Goal: Find specific page/section: Find specific page/section

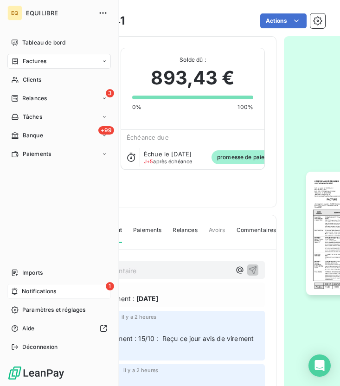
click at [55, 289] on span "Notifications" at bounding box center [39, 291] width 34 height 8
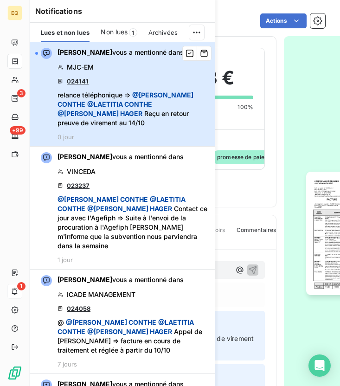
click at [116, 101] on span "@ [PERSON_NAME]" at bounding box center [119, 104] width 65 height 8
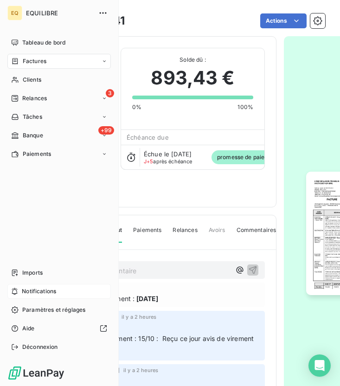
click at [44, 55] on div "Factures" at bounding box center [58, 61] width 103 height 15
click at [38, 63] on span "Factures" at bounding box center [35, 61] width 24 height 8
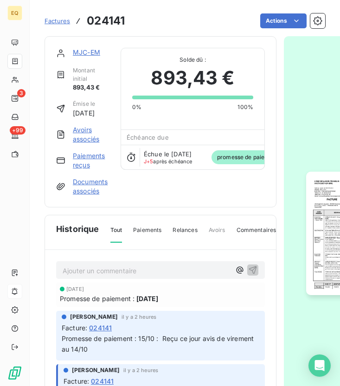
click at [190, 21] on div "Actions" at bounding box center [230, 20] width 189 height 15
click at [52, 19] on span "Factures" at bounding box center [58, 20] width 26 height 7
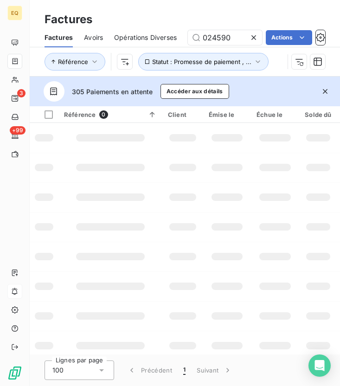
click at [59, 20] on h3 "Factures" at bounding box center [69, 19] width 48 height 17
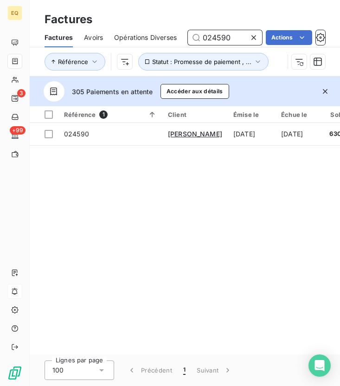
click at [233, 37] on input "024590" at bounding box center [225, 37] width 74 height 15
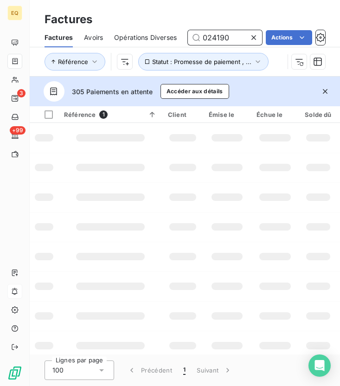
type input "024190"
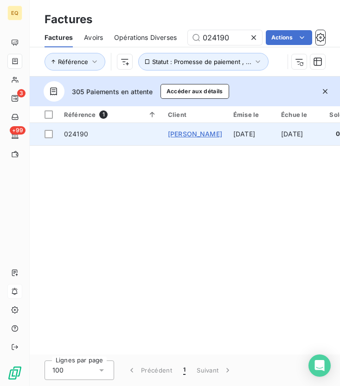
click at [200, 131] on span "[PERSON_NAME]" at bounding box center [195, 134] width 54 height 8
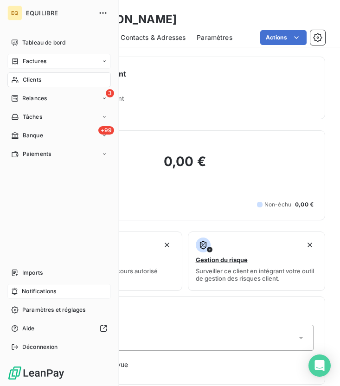
click at [26, 79] on span "Clients" at bounding box center [32, 80] width 19 height 8
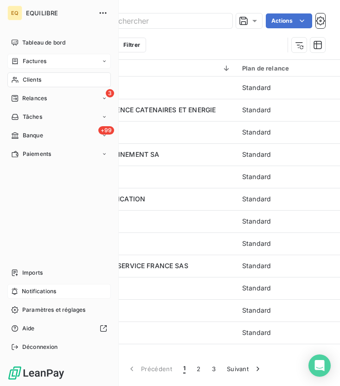
click at [35, 60] on span "Factures" at bounding box center [35, 61] width 24 height 8
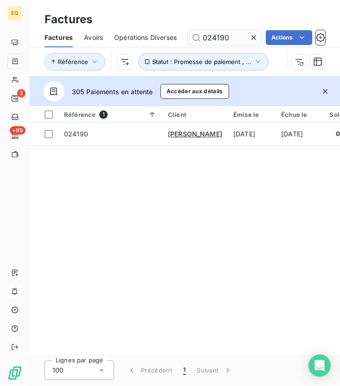
drag, startPoint x: 233, startPoint y: 38, endPoint x: 194, endPoint y: 33, distance: 39.6
click at [194, 33] on input "024190" at bounding box center [225, 37] width 74 height 15
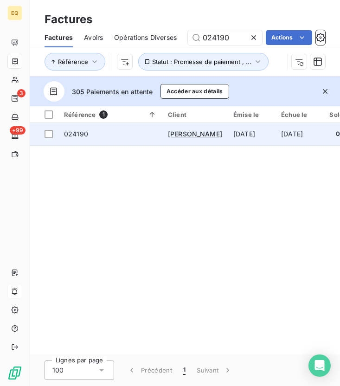
click at [74, 136] on span "024190" at bounding box center [76, 134] width 24 height 8
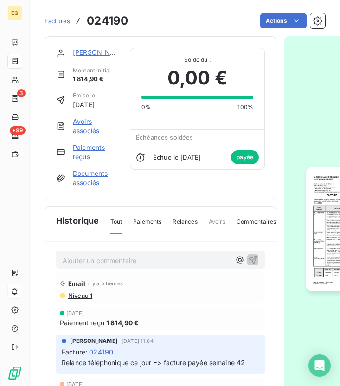
scroll to position [6, 0]
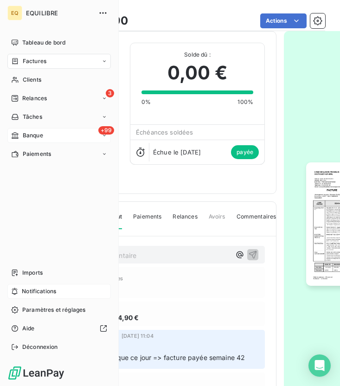
click at [35, 133] on span "Banque" at bounding box center [33, 135] width 20 height 8
click at [55, 154] on span "Opérations à associer" at bounding box center [51, 154] width 58 height 8
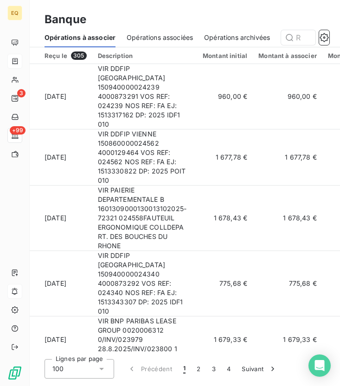
click at [157, 34] on span "Opérations associées" at bounding box center [160, 37] width 66 height 9
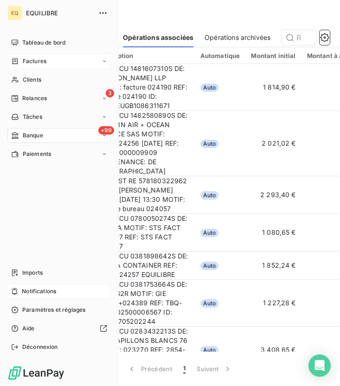
click at [22, 65] on div "Factures" at bounding box center [58, 61] width 103 height 15
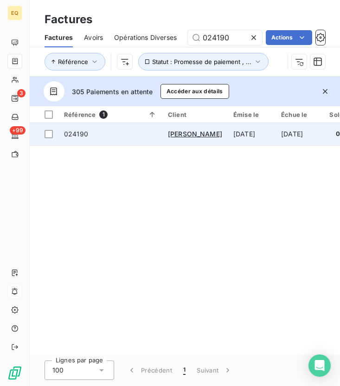
click at [72, 125] on td "024190" at bounding box center [110, 134] width 104 height 22
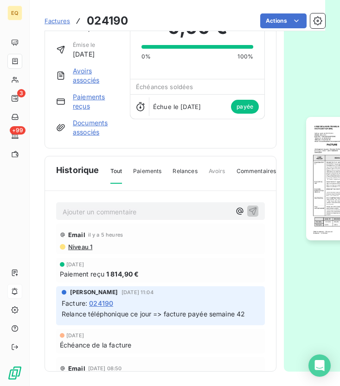
click at [120, 207] on p "Ajouter un commentaire ﻿" at bounding box center [147, 212] width 168 height 12
click at [237, 213] on icon "button" at bounding box center [239, 210] width 9 height 9
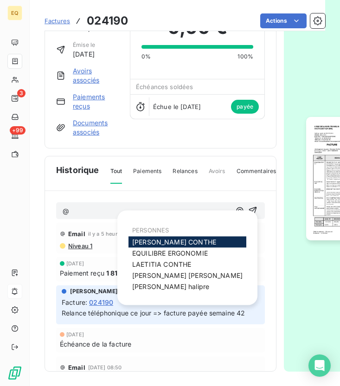
click at [171, 242] on span "[PERSON_NAME]" at bounding box center [174, 242] width 84 height 8
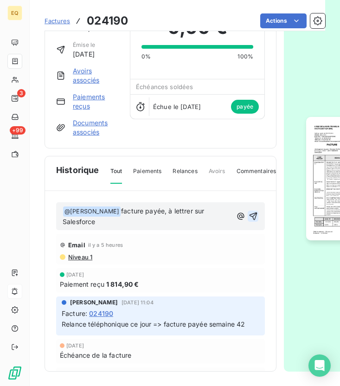
click at [252, 216] on icon "button" at bounding box center [253, 215] width 9 height 9
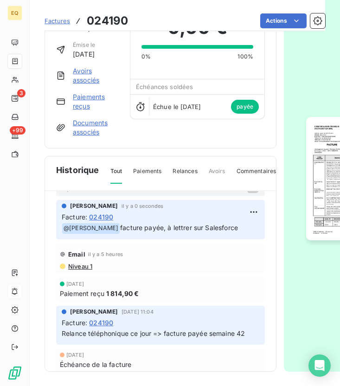
scroll to position [33, 0]
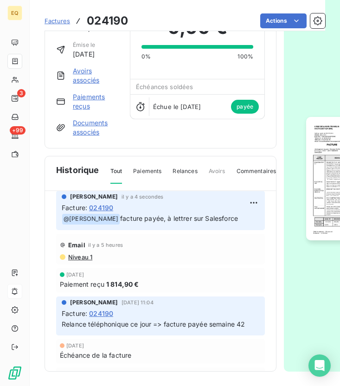
click at [63, 22] on span "Factures" at bounding box center [58, 20] width 26 height 7
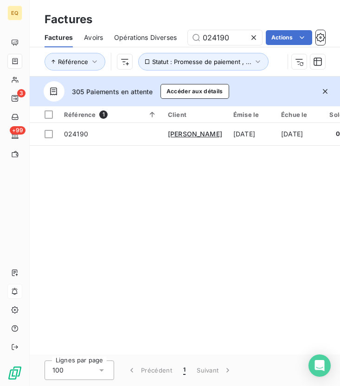
drag, startPoint x: 238, startPoint y: 39, endPoint x: 157, endPoint y: 37, distance: 81.2
click at [157, 37] on div "Factures Avoirs Opérations Diverses 024190 Actions" at bounding box center [185, 37] width 310 height 19
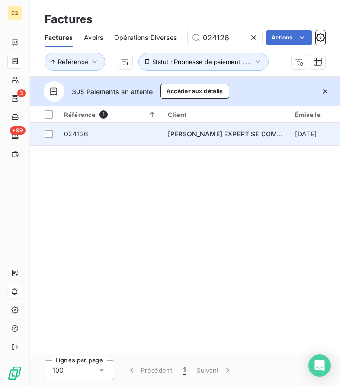
type input "024126"
click at [85, 135] on span "024126" at bounding box center [76, 134] width 24 height 8
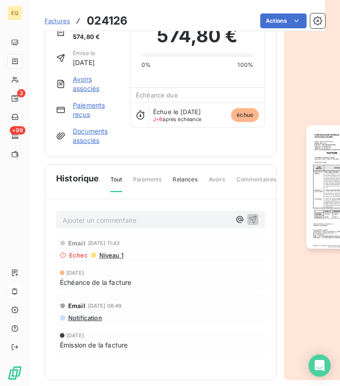
scroll to position [23, 0]
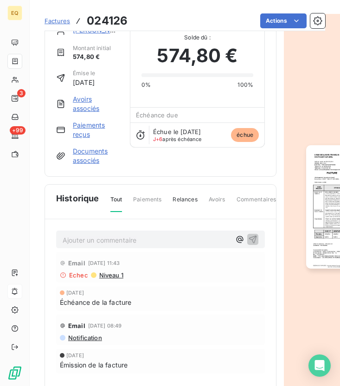
click at [132, 239] on p "Ajouter un commentaire ﻿" at bounding box center [147, 240] width 168 height 12
click at [238, 238] on icon "button" at bounding box center [239, 239] width 9 height 9
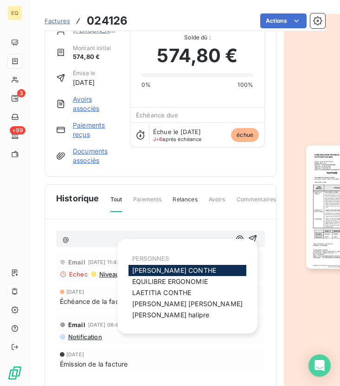
click at [166, 269] on span "[PERSON_NAME]" at bounding box center [174, 270] width 84 height 8
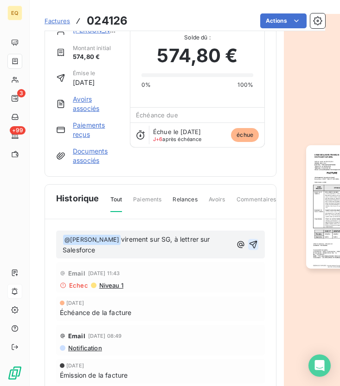
click at [254, 245] on icon "button" at bounding box center [253, 244] width 9 height 9
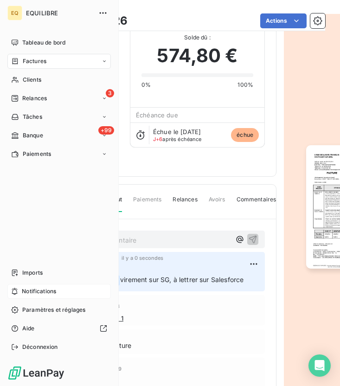
click at [19, 65] on div "Factures" at bounding box center [28, 61] width 35 height 8
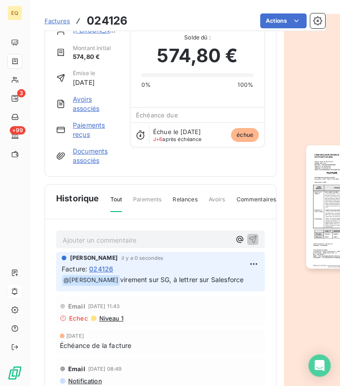
click at [55, 18] on span "Factures" at bounding box center [58, 20] width 26 height 7
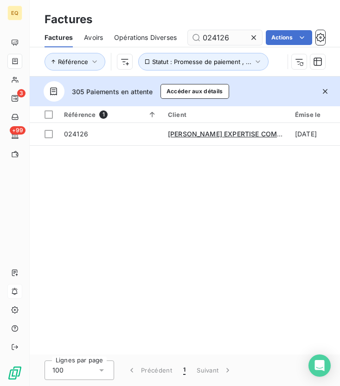
click at [231, 36] on input "024126" at bounding box center [225, 37] width 74 height 15
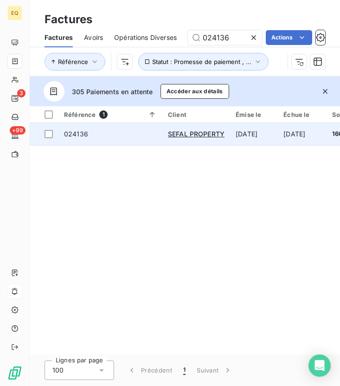
type input "024136"
click at [147, 132] on span "024136" at bounding box center [110, 133] width 93 height 9
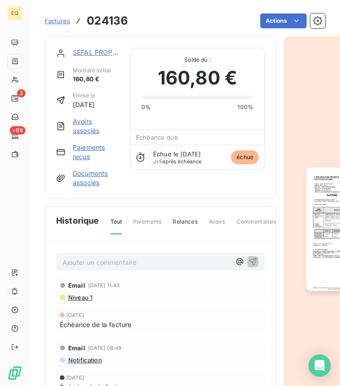
click at [147, 258] on p "Ajouter un commentaire ﻿" at bounding box center [147, 262] width 168 height 12
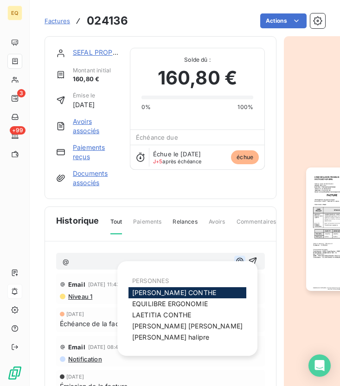
click at [239, 262] on icon "button" at bounding box center [239, 260] width 9 height 9
click at [144, 292] on span "[PERSON_NAME]" at bounding box center [174, 292] width 84 height 8
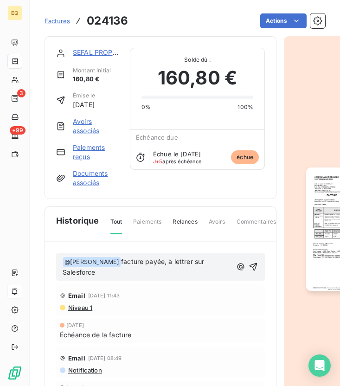
click at [169, 260] on span "facture payée, à lettrer sur Salesforce" at bounding box center [134, 266] width 143 height 19
click at [152, 261] on span "virementn fait sur SG, à lettrer sur Salesforce" at bounding box center [145, 266] width 165 height 19
click at [157, 261] on span "virementn fait sur SG, à lettrer sur Salesforce" at bounding box center [145, 266] width 165 height 19
click at [259, 267] on div "﻿ @ [PERSON_NAME] ﻿ virement fait sur SG, à lettrer sur Salesforce" at bounding box center [160, 267] width 209 height 28
click at [254, 267] on icon "button" at bounding box center [253, 266] width 9 height 9
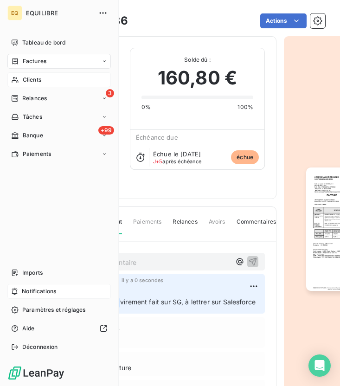
click at [26, 79] on span "Clients" at bounding box center [32, 80] width 19 height 8
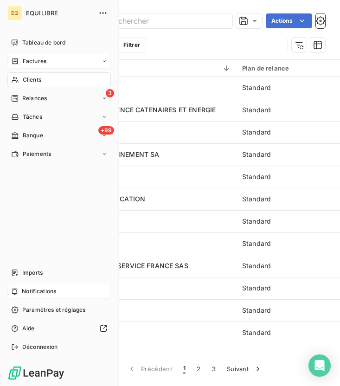
click at [40, 66] on div "Factures" at bounding box center [58, 61] width 103 height 15
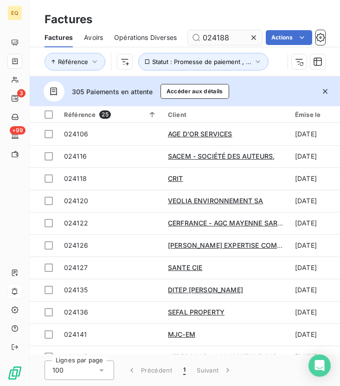
type input "024188"
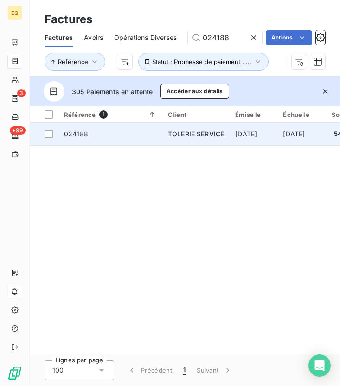
click at [83, 138] on div "024188" at bounding box center [76, 133] width 24 height 9
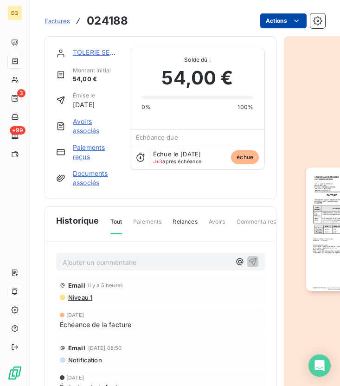
click at [288, 22] on html "EQ 3 +99 Factures 024188 Actions TOLERIE SERVICE Montant initial 54,00 € Émise …" at bounding box center [170, 193] width 340 height 386
click at [141, 268] on html "EQ 3 +99 Factures 024188 Actions TOLERIE SERVICE Montant initial 54,00 € Émise …" at bounding box center [170, 193] width 340 height 386
click at [118, 262] on p "Ajouter un commentaire ﻿" at bounding box center [147, 262] width 168 height 12
click at [240, 261] on icon "button" at bounding box center [239, 261] width 9 height 9
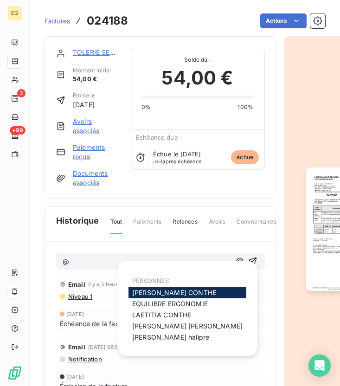
click at [188, 291] on span "[PERSON_NAME]" at bounding box center [174, 292] width 84 height 8
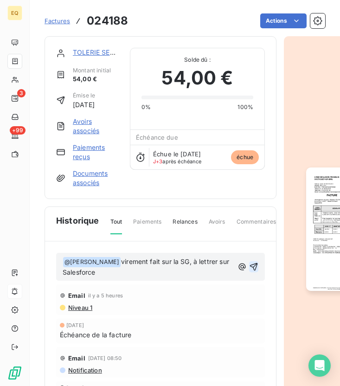
click at [253, 266] on icon "button" at bounding box center [253, 266] width 9 height 9
